Goal: Task Accomplishment & Management: Manage account settings

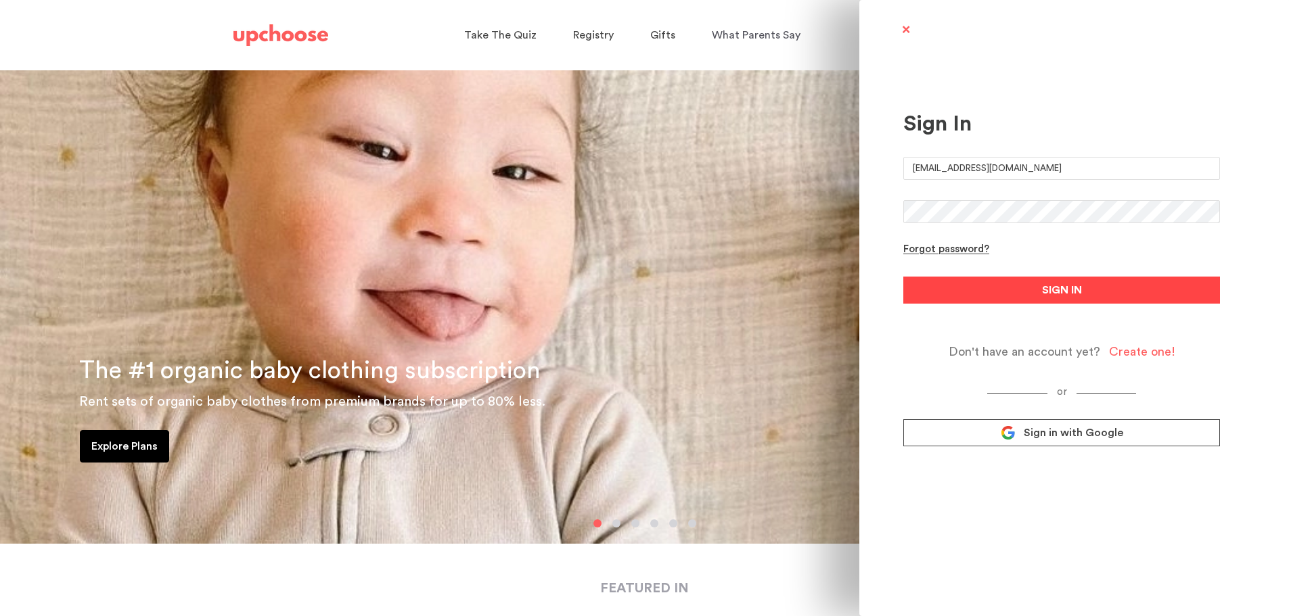
click at [1045, 291] on span "SIGN IN" at bounding box center [1062, 290] width 40 height 16
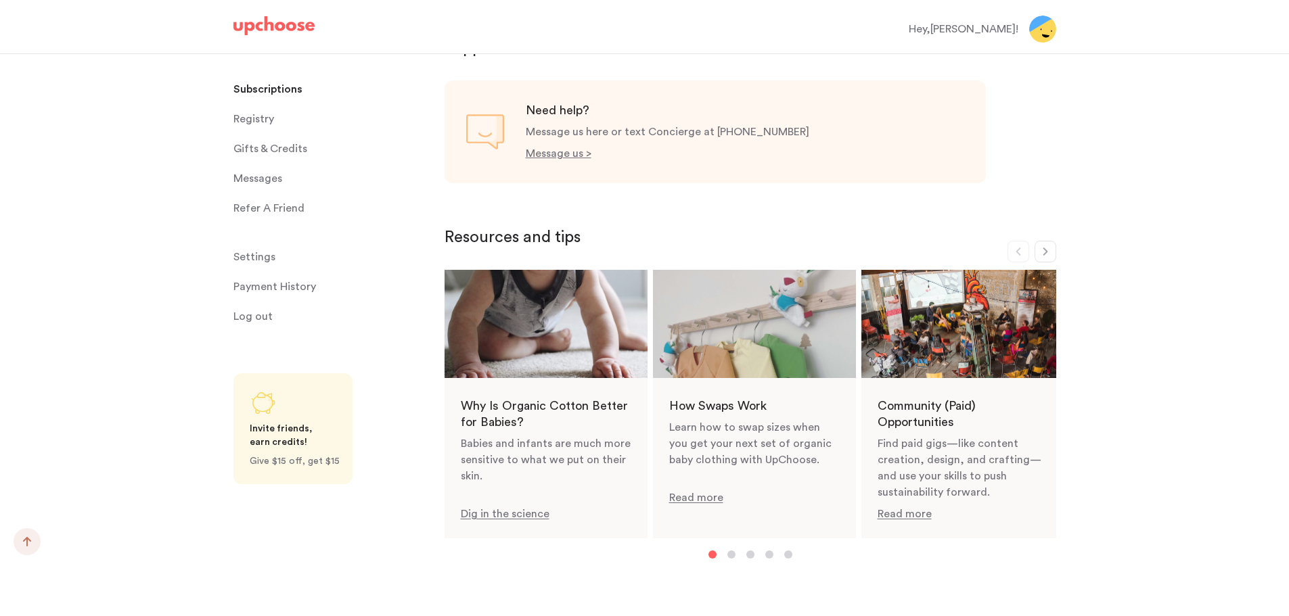
scroll to position [812, 0]
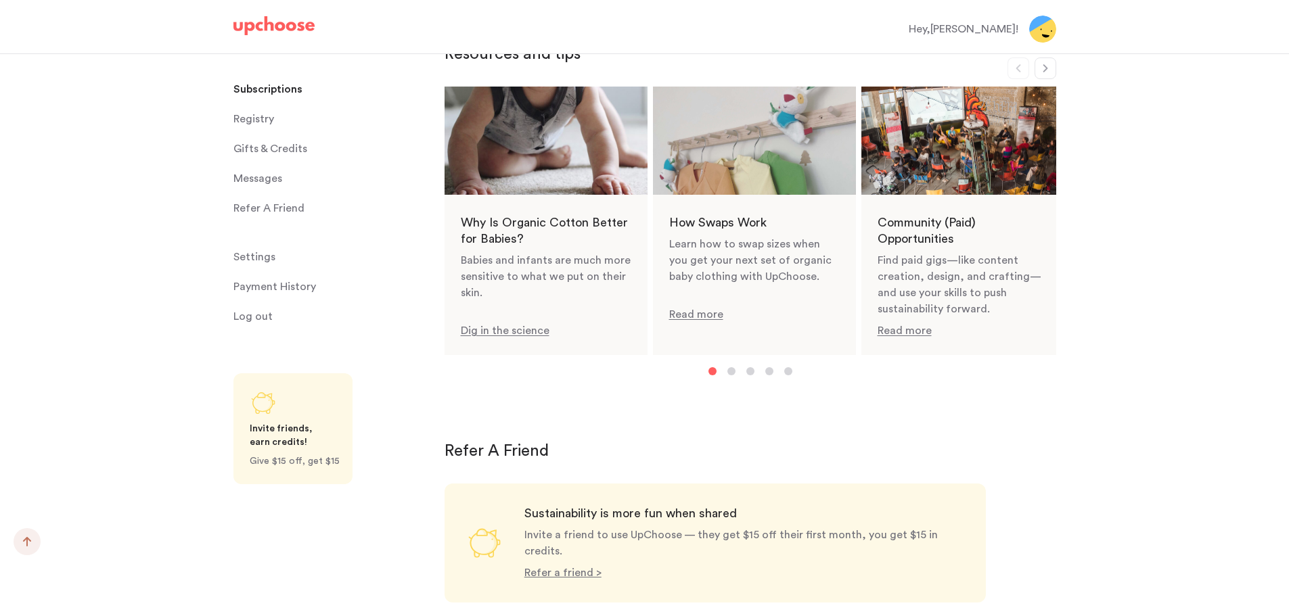
click at [262, 87] on p "Subscriptions" at bounding box center [267, 89] width 69 height 27
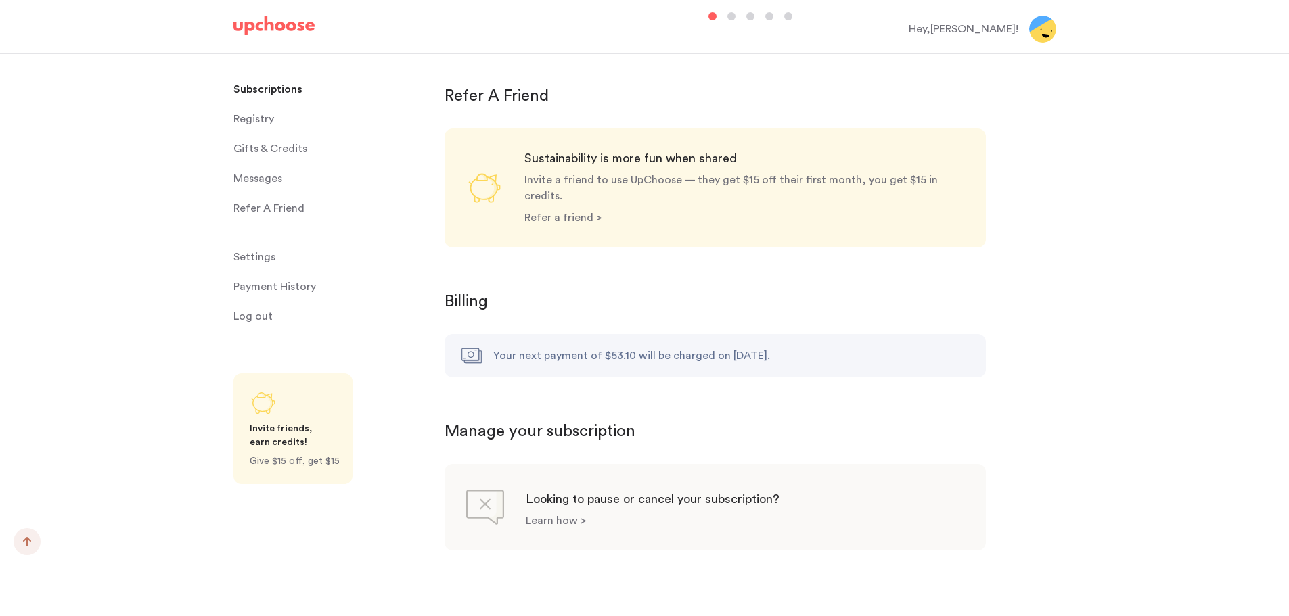
scroll to position [1172, 0]
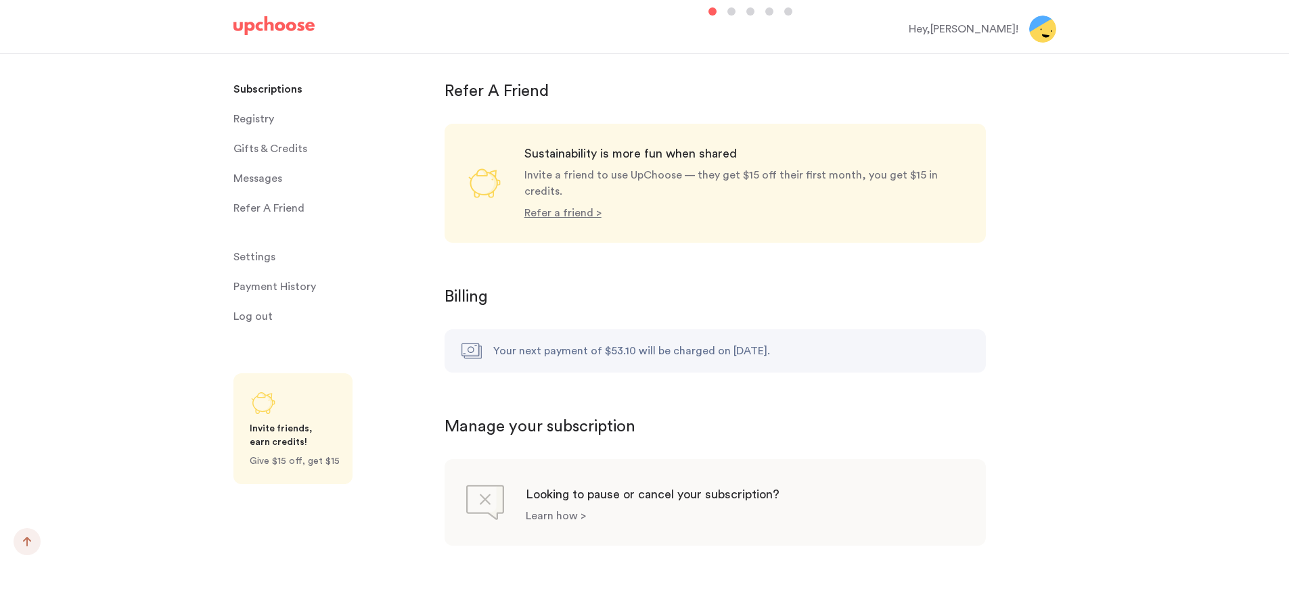
click at [539, 511] on p "Learn how >" at bounding box center [556, 516] width 60 height 11
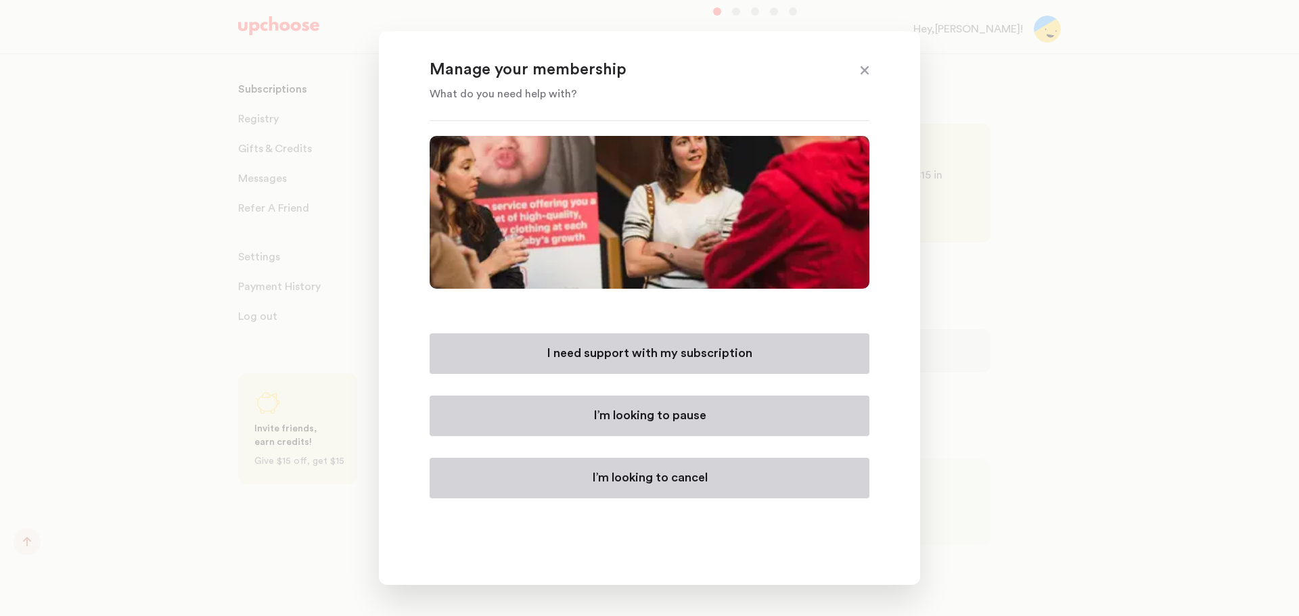
click at [645, 484] on p "I’m looking to cancel" at bounding box center [650, 478] width 116 height 16
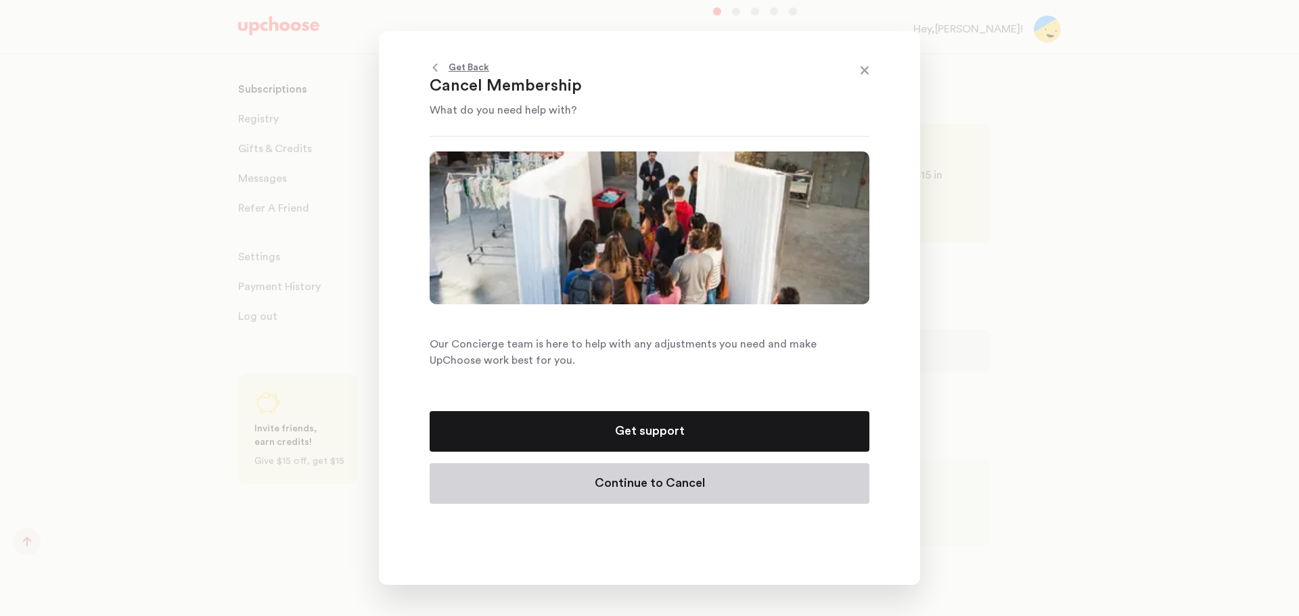
click at [647, 489] on p "Continue to Cancel" at bounding box center [650, 484] width 110 height 16
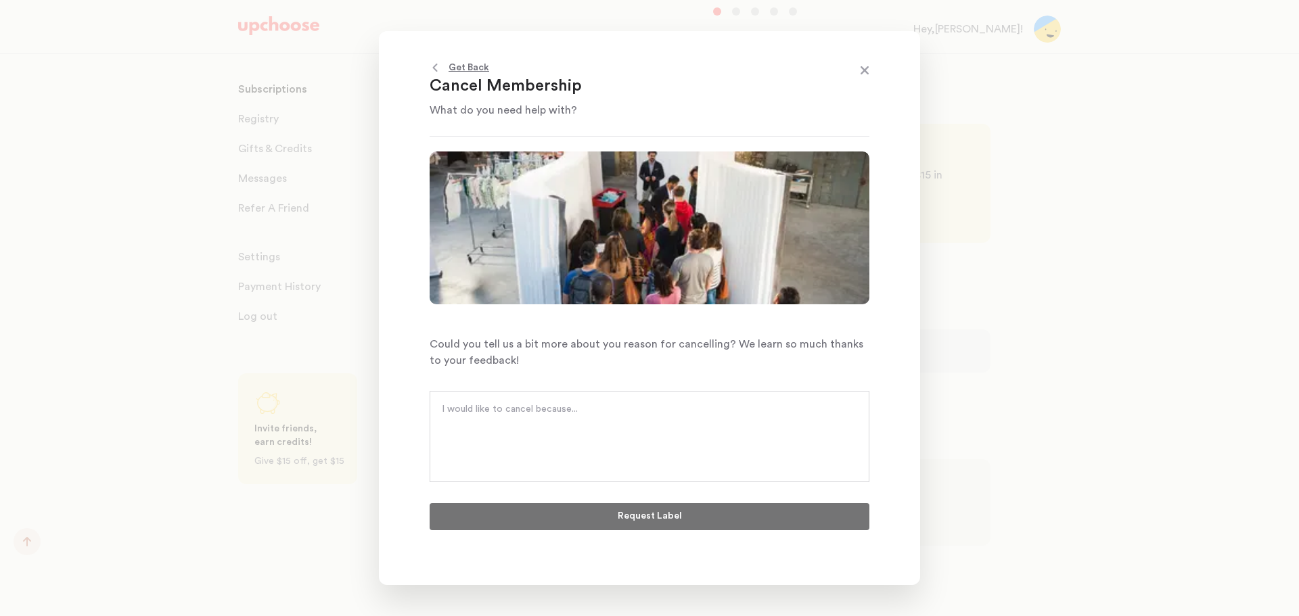
click at [597, 414] on textarea at bounding box center [649, 422] width 415 height 41
click at [866, 74] on span at bounding box center [865, 72] width 18 height 18
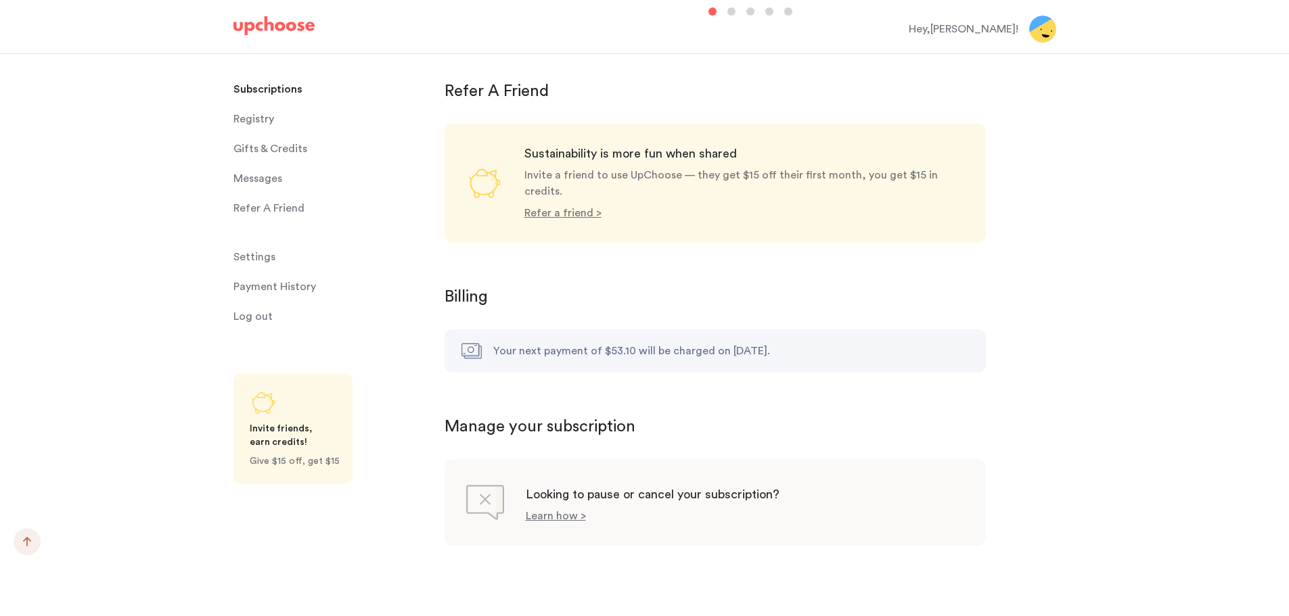
click at [254, 178] on span "Messages" at bounding box center [257, 178] width 49 height 27
